Goal: Task Accomplishment & Management: Use online tool/utility

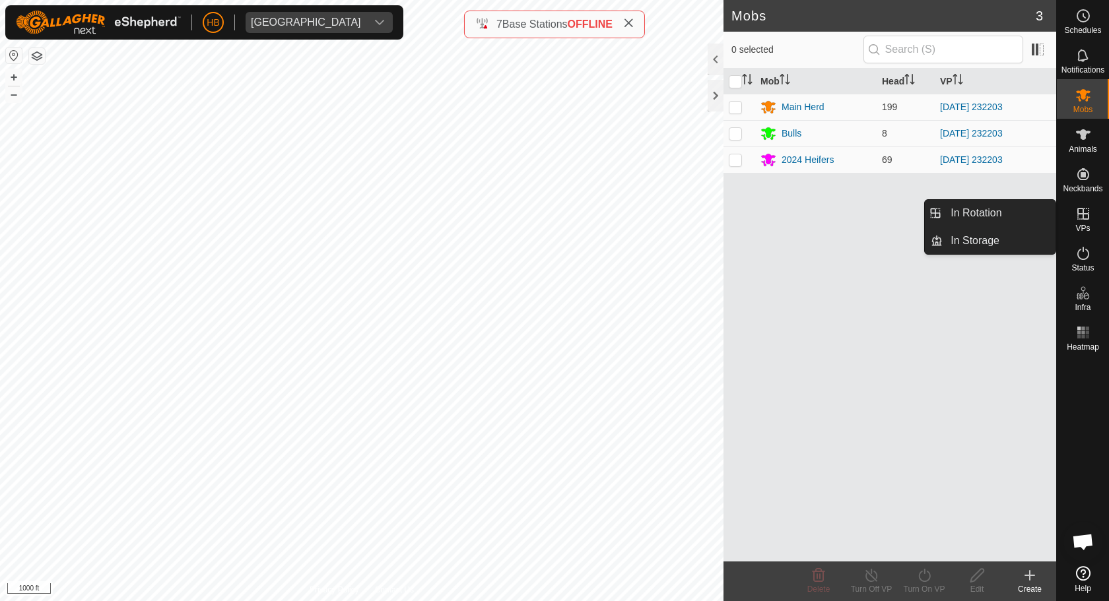
click at [1087, 220] on icon at bounding box center [1083, 214] width 12 height 12
click at [1017, 220] on link "In Rotation" at bounding box center [999, 213] width 113 height 26
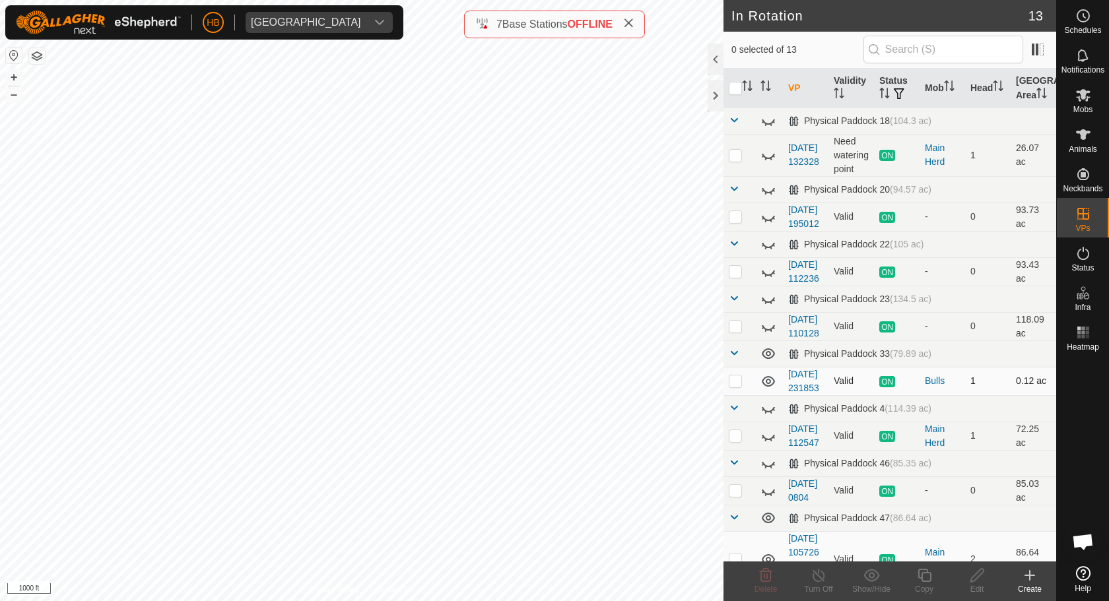
click at [766, 387] on icon at bounding box center [768, 381] width 13 height 11
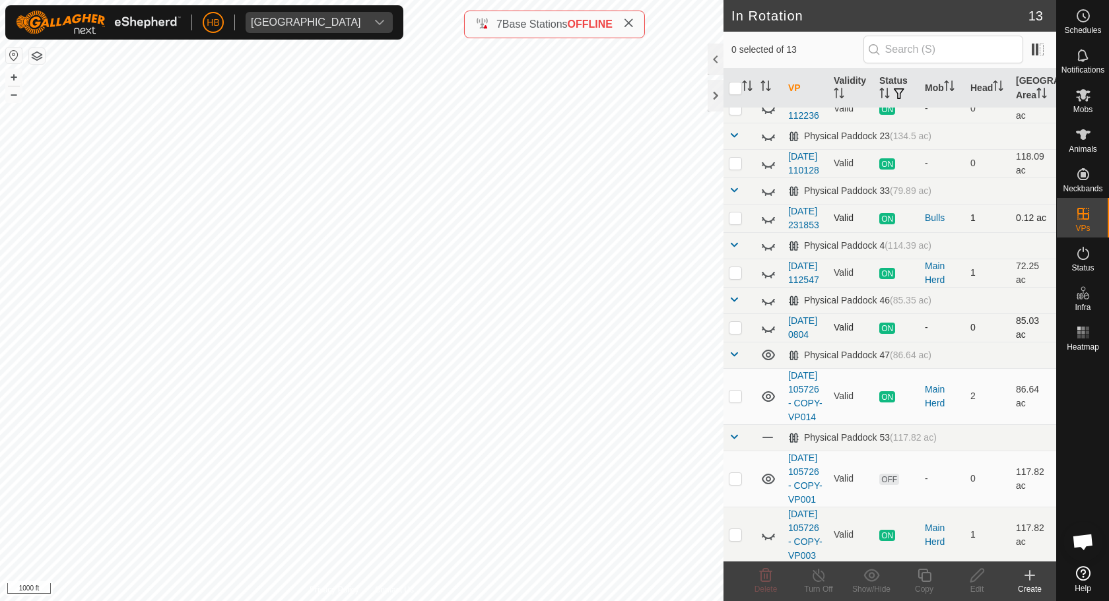
scroll to position [176, 0]
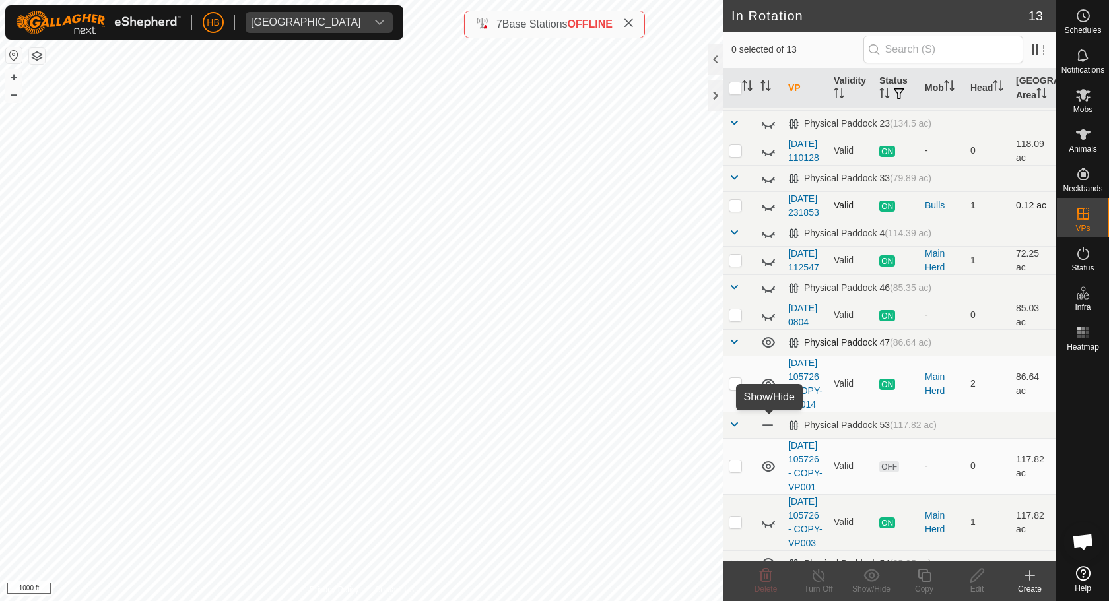
click at [773, 350] on icon at bounding box center [768, 343] width 16 height 16
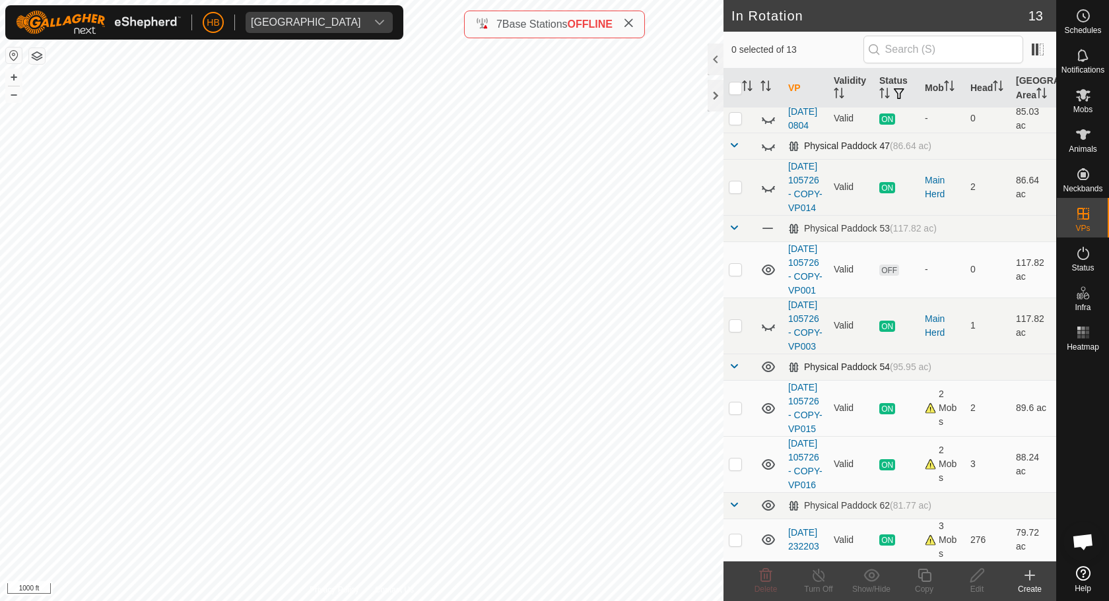
scroll to position [525, 0]
click at [768, 242] on td at bounding box center [769, 270] width 28 height 56
click at [768, 265] on icon at bounding box center [768, 270] width 13 height 11
click at [766, 401] on icon at bounding box center [768, 409] width 16 height 16
click at [767, 459] on icon at bounding box center [768, 464] width 13 height 11
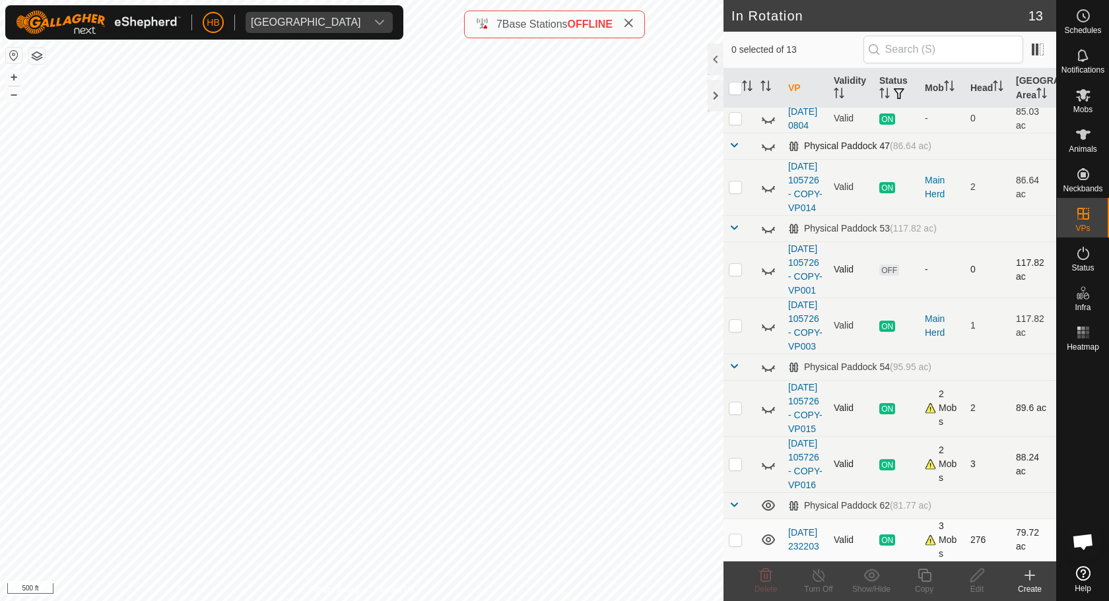
click at [738, 541] on p-checkbox at bounding box center [735, 540] width 13 height 11
checkbox input "true"
click at [923, 591] on div "Copy" at bounding box center [924, 589] width 53 height 12
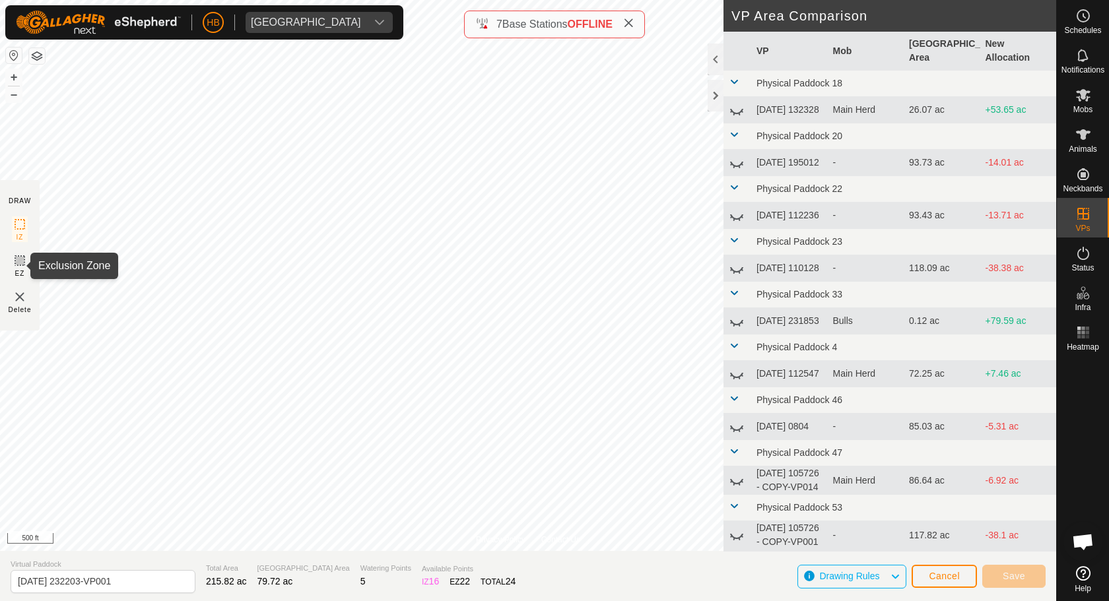
click at [16, 265] on icon at bounding box center [20, 261] width 16 height 16
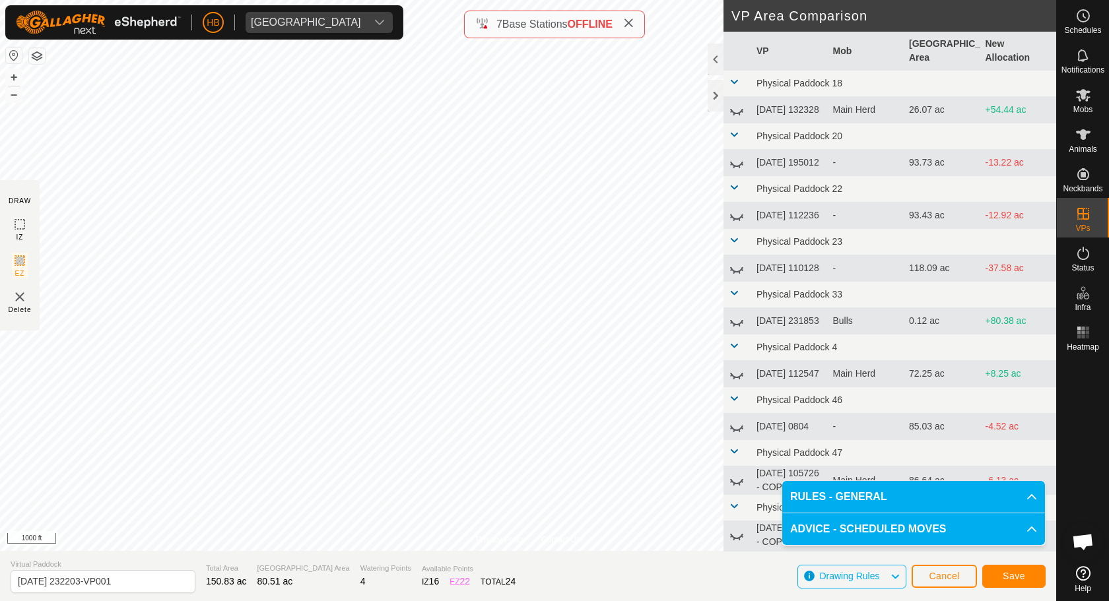
click at [1009, 577] on span "Save" at bounding box center [1014, 576] width 22 height 11
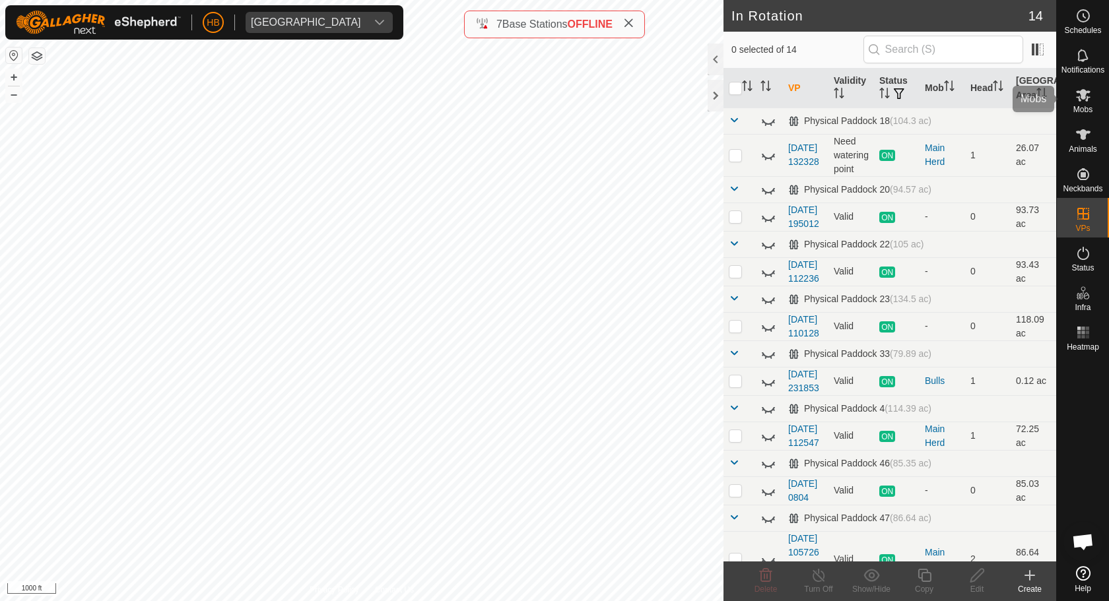
click at [1083, 110] on span "Mobs" at bounding box center [1082, 110] width 19 height 8
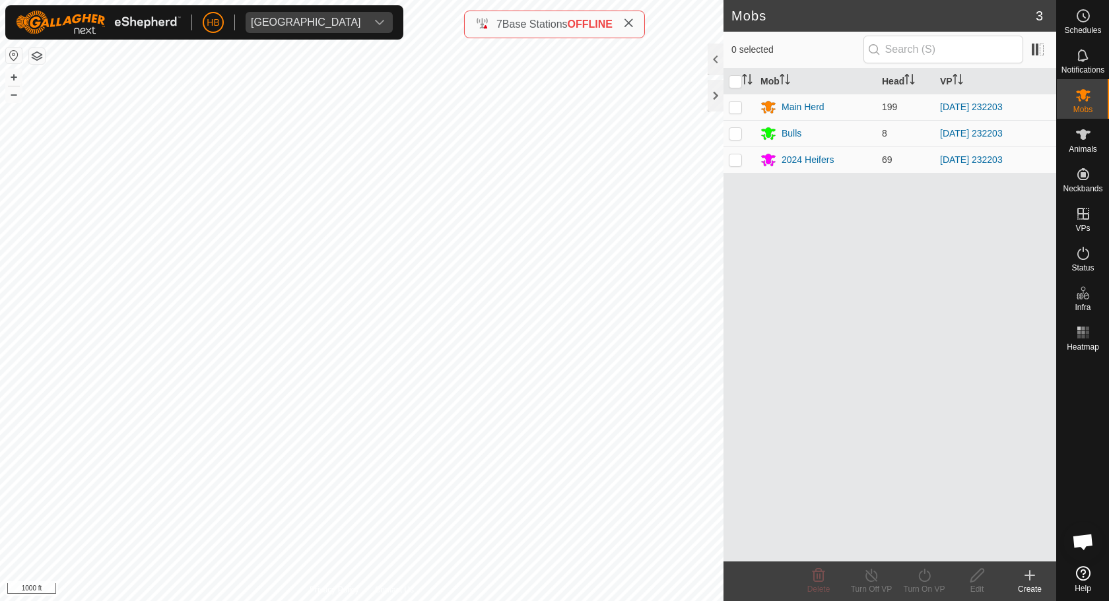
click at [734, 91] on th at bounding box center [739, 82] width 32 height 26
click at [734, 89] on th at bounding box center [739, 82] width 32 height 26
click at [734, 81] on input "checkbox" at bounding box center [735, 81] width 13 height 13
checkbox input "true"
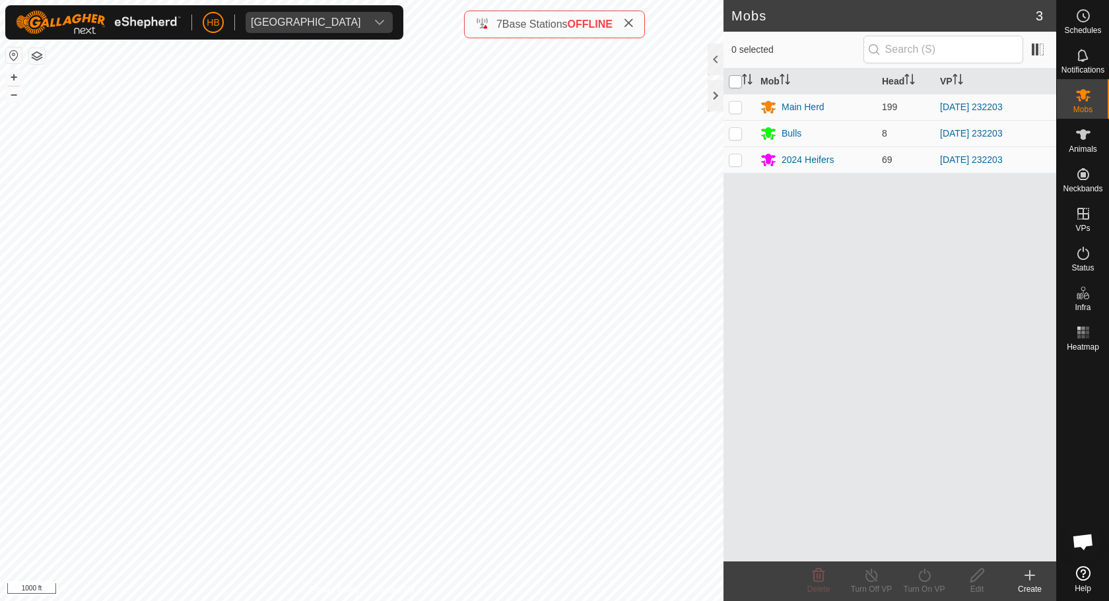
checkbox input "true"
click at [919, 580] on icon at bounding box center [924, 576] width 17 height 16
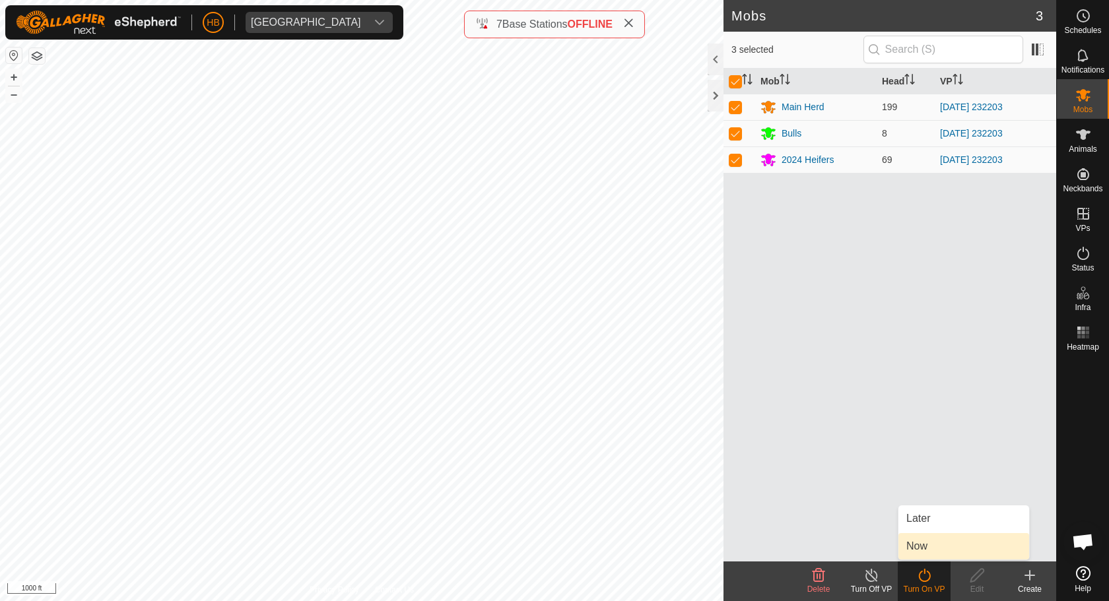
click at [926, 552] on link "Now" at bounding box center [963, 546] width 131 height 26
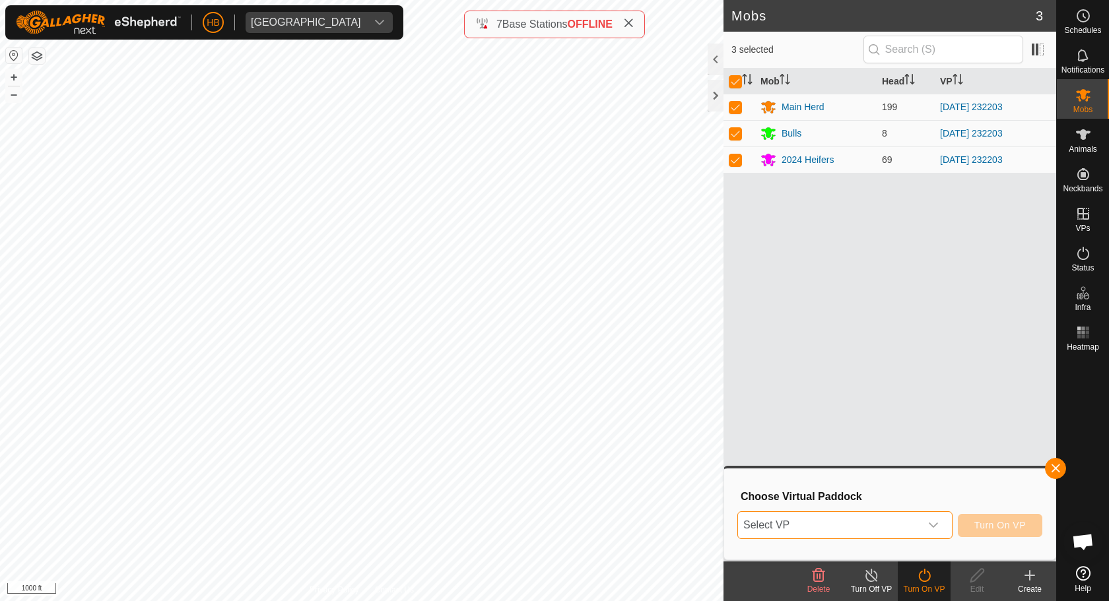
click at [883, 526] on span "Select VP" at bounding box center [829, 525] width 182 height 26
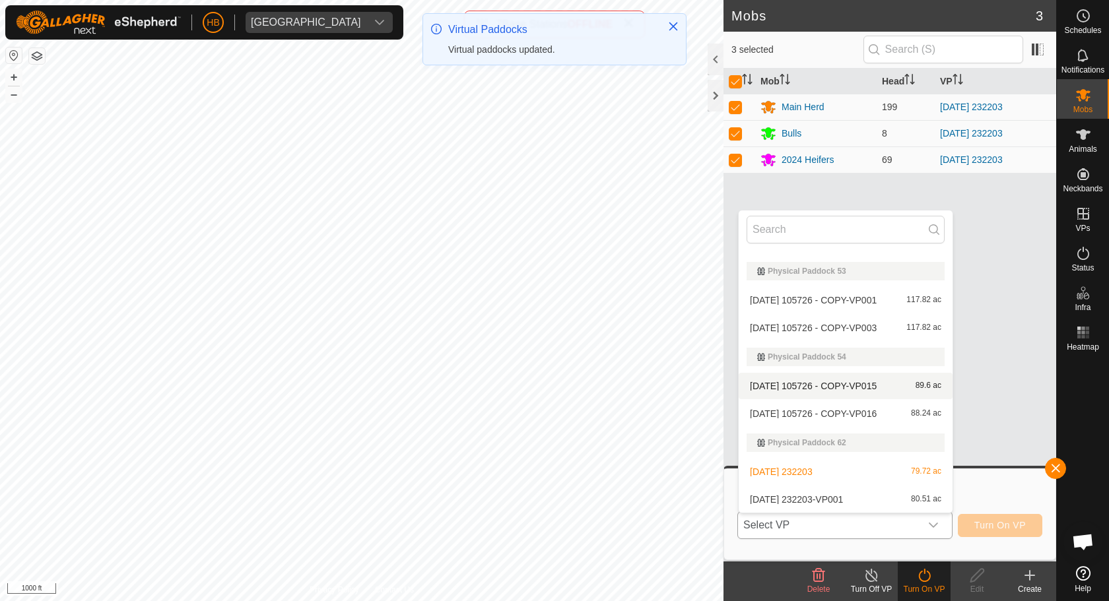
scroll to position [457, 0]
click at [884, 500] on li "[DATE] 232203-VP001 80.51 ac" at bounding box center [846, 499] width 214 height 26
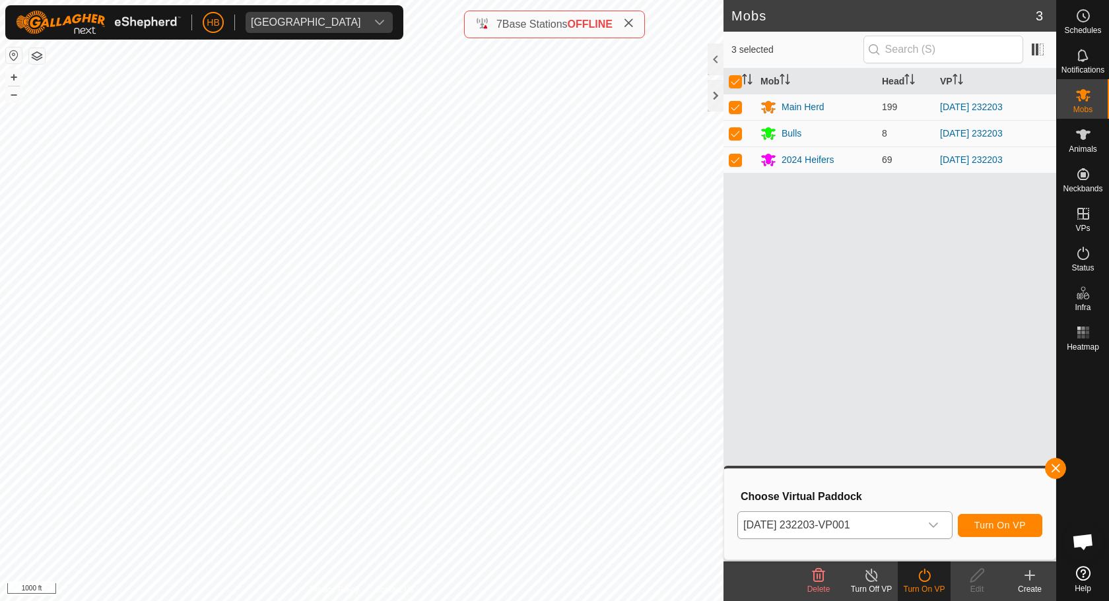
click at [966, 523] on button "Turn On VP" at bounding box center [1000, 525] width 84 height 23
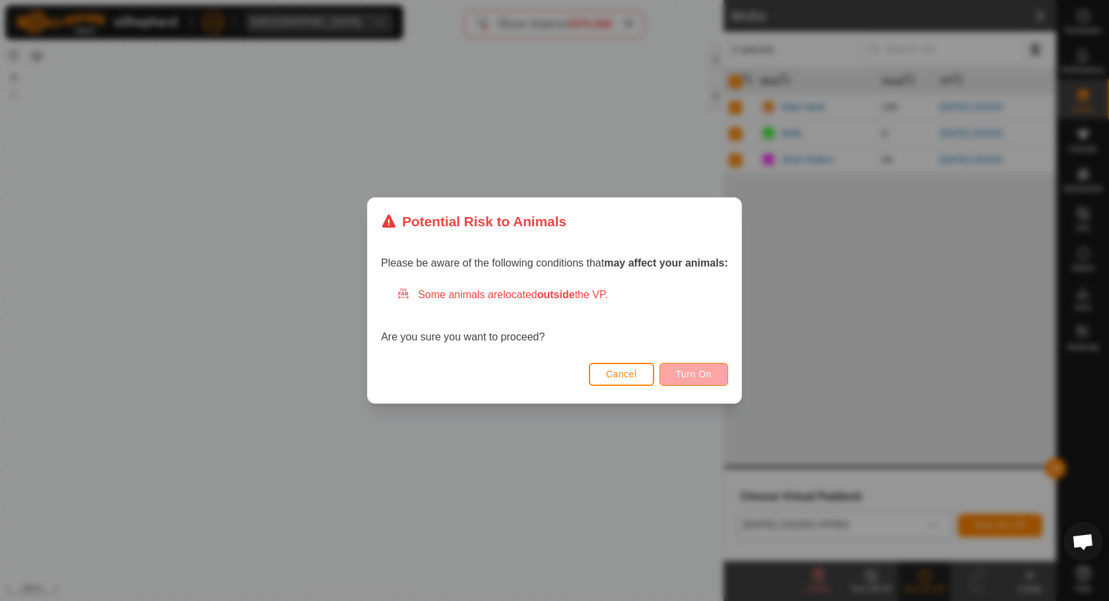
click at [697, 381] on button "Turn On" at bounding box center [693, 374] width 69 height 23
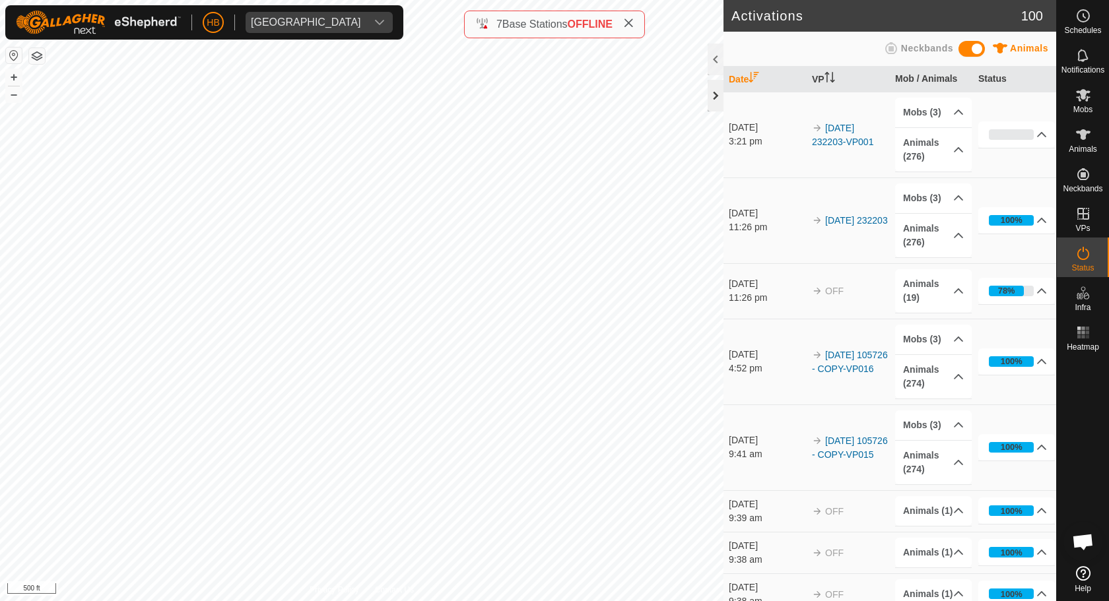
click at [721, 92] on div at bounding box center [716, 96] width 16 height 32
